Goal: Find specific page/section: Find specific page/section

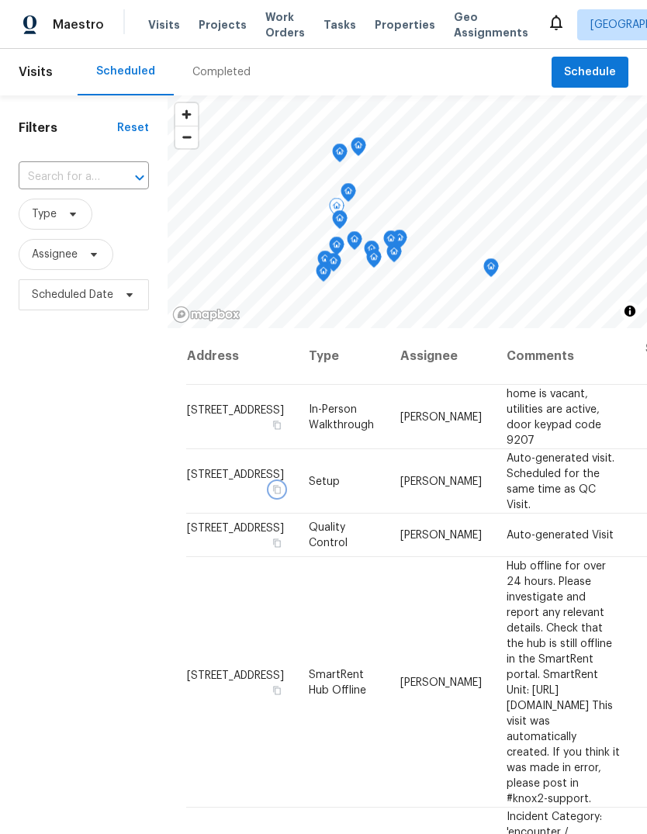
click at [272, 493] on icon "button" at bounding box center [276, 488] width 9 height 9
click at [387, 26] on span "Properties" at bounding box center [405, 25] width 61 height 16
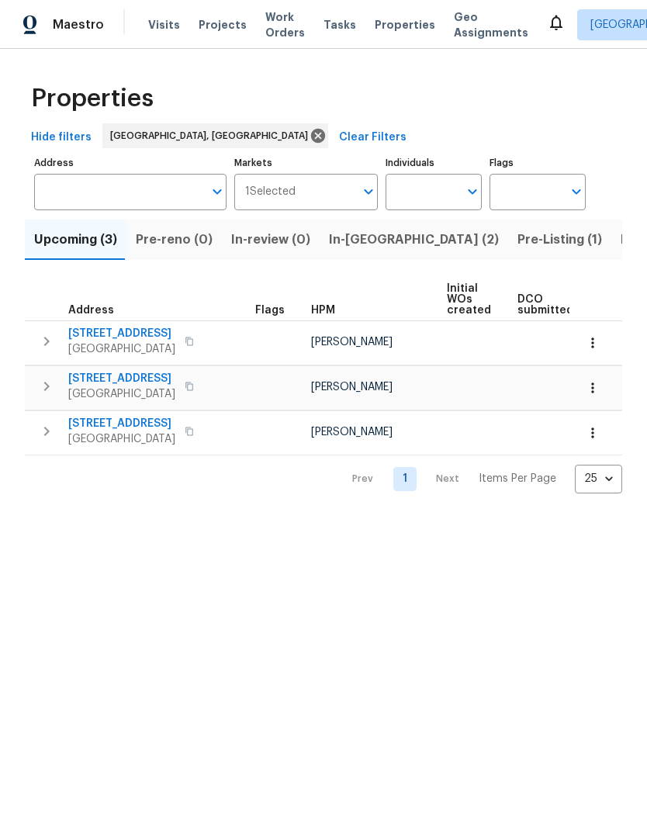
click at [517, 243] on span "Pre-Listing (1)" at bounding box center [559, 240] width 85 height 22
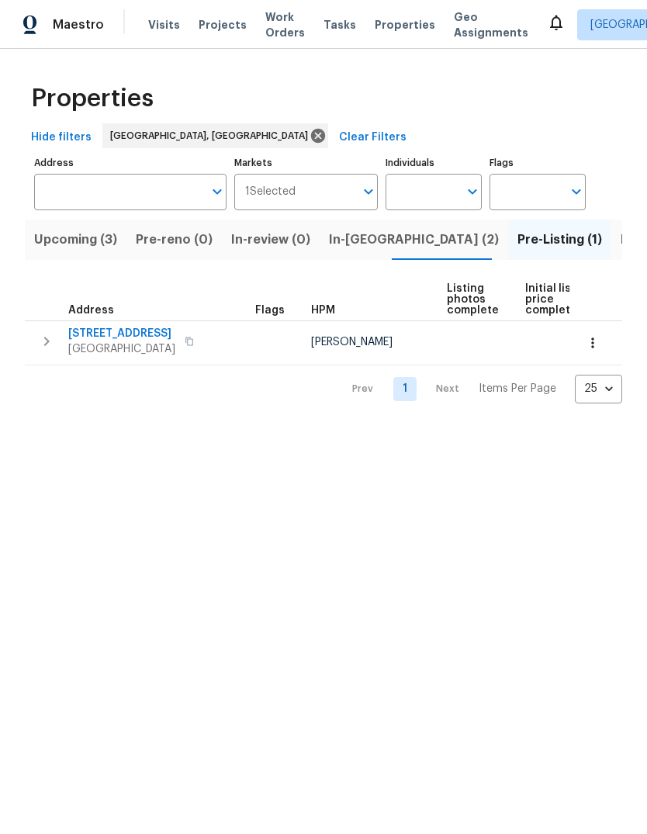
click at [116, 329] on span "[STREET_ADDRESS]" at bounding box center [121, 334] width 107 height 16
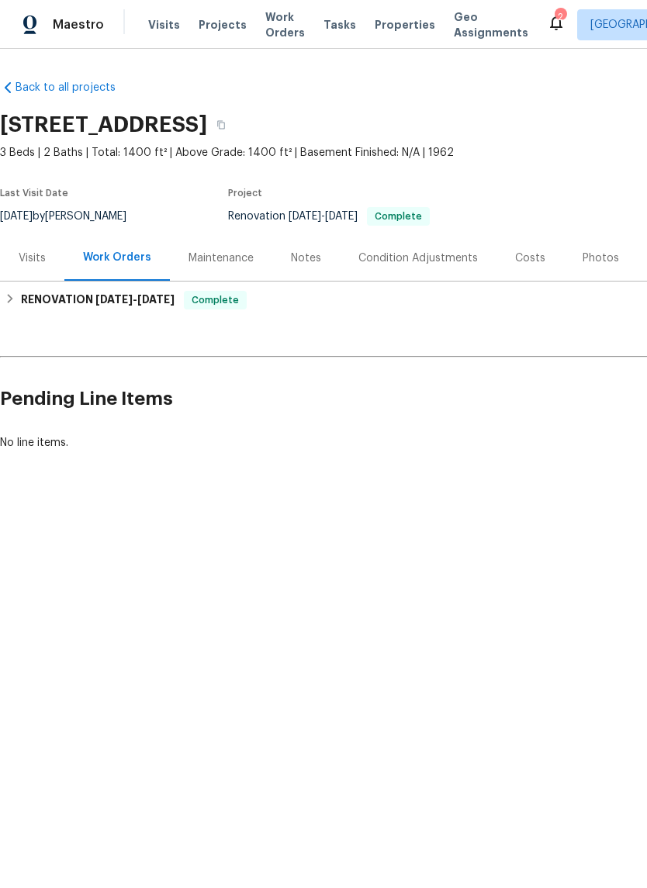
click at [591, 260] on div "Photos" at bounding box center [601, 259] width 36 height 16
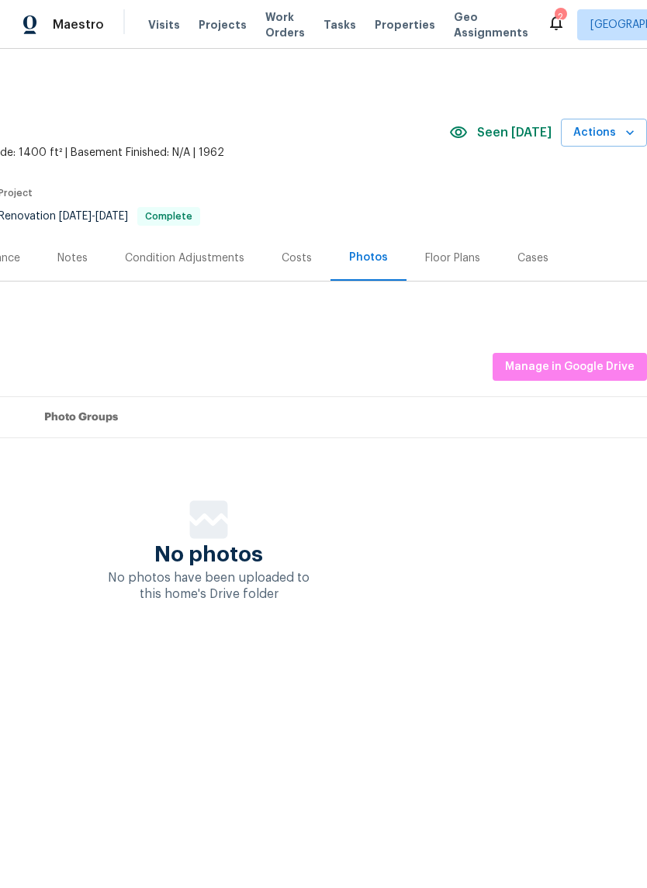
scroll to position [0, 230]
click at [586, 359] on span "Manage in Google Drive" at bounding box center [570, 367] width 130 height 19
